Goal: Check status: Check status

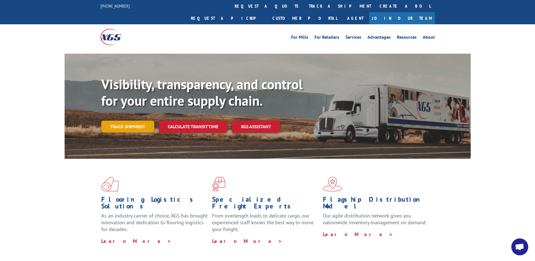
click at [123, 121] on link "Track shipment" at bounding box center [127, 127] width 53 height 12
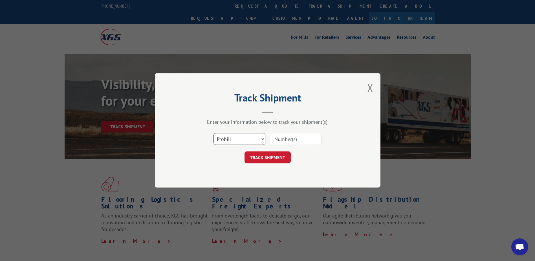
click at [263, 139] on select "Select category... Probill BOL PO" at bounding box center [240, 139] width 52 height 12
select select "bol"
click at [214, 133] on select "Select category... Probill BOL PO" at bounding box center [240, 139] width 52 height 12
click at [292, 140] on input at bounding box center [296, 139] width 52 height 12
type input "250917J1"
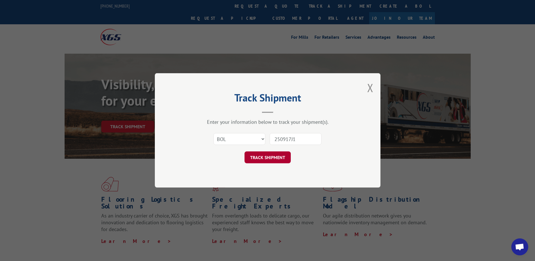
click at [268, 156] on button "TRACK SHIPMENT" at bounding box center [268, 158] width 46 height 12
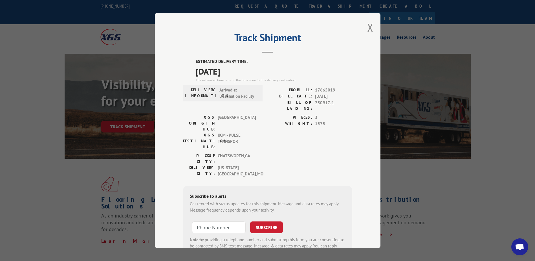
click at [428, 176] on div "Track Shipment ESTIMATED DELIVERY TIME: [DATE] The estimated time is using the …" at bounding box center [267, 130] width 535 height 261
click at [367, 26] on button "Close modal" at bounding box center [370, 27] width 6 height 15
